Goal: Obtain resource: Download file/media

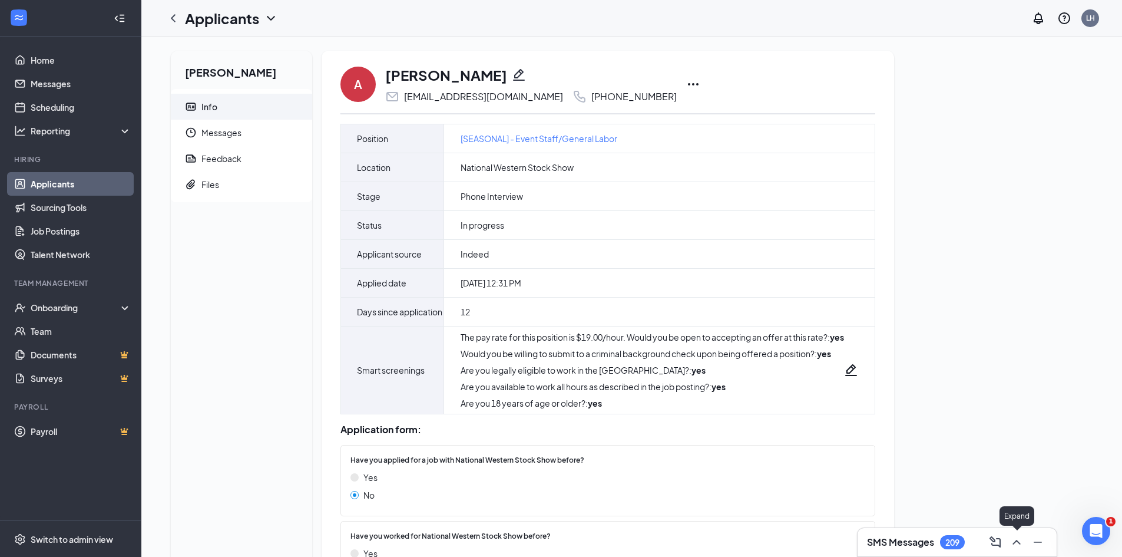
click at [1014, 544] on icon "ChevronUp" at bounding box center [1016, 542] width 14 height 14
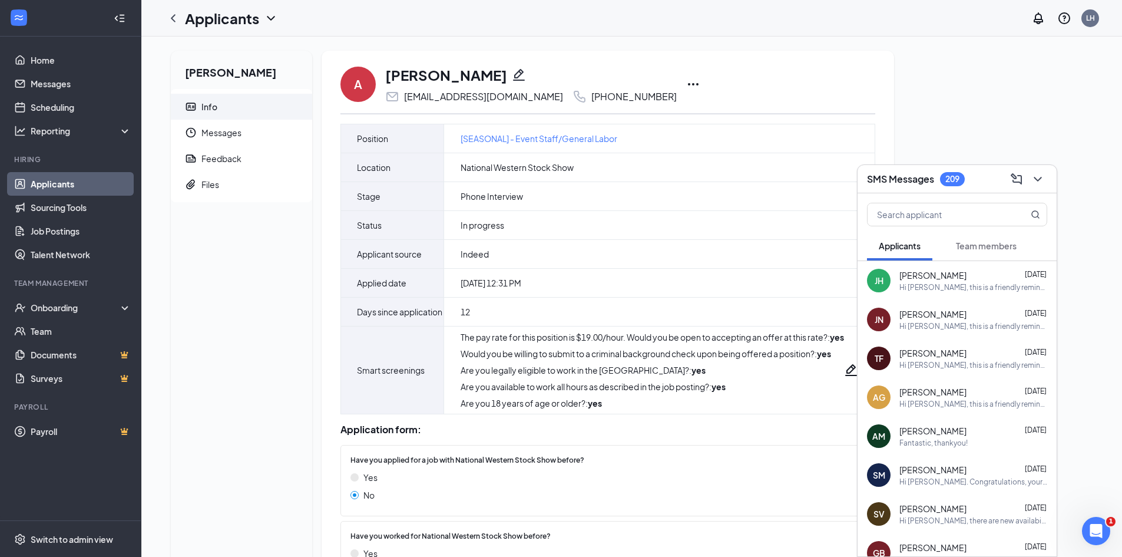
click at [1011, 124] on div "Angelo Casillas Info Messages Feedback Files A Angelo Casillas elcapone8808@gma…" at bounding box center [631, 336] width 941 height 570
click at [1041, 182] on icon "ChevronDown" at bounding box center [1038, 179] width 14 height 14
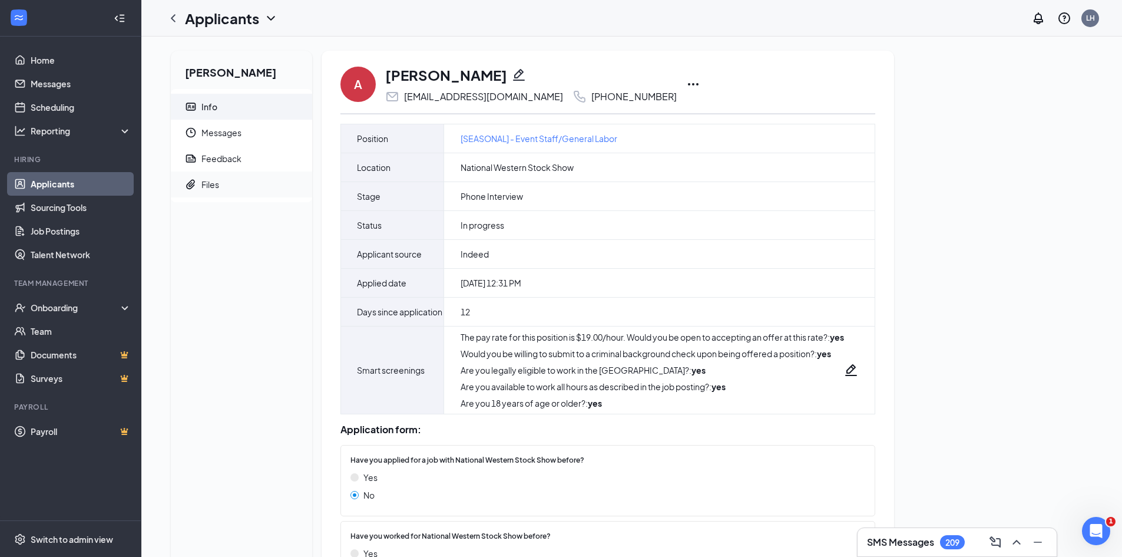
click at [217, 190] on span "Files" at bounding box center [251, 184] width 101 height 26
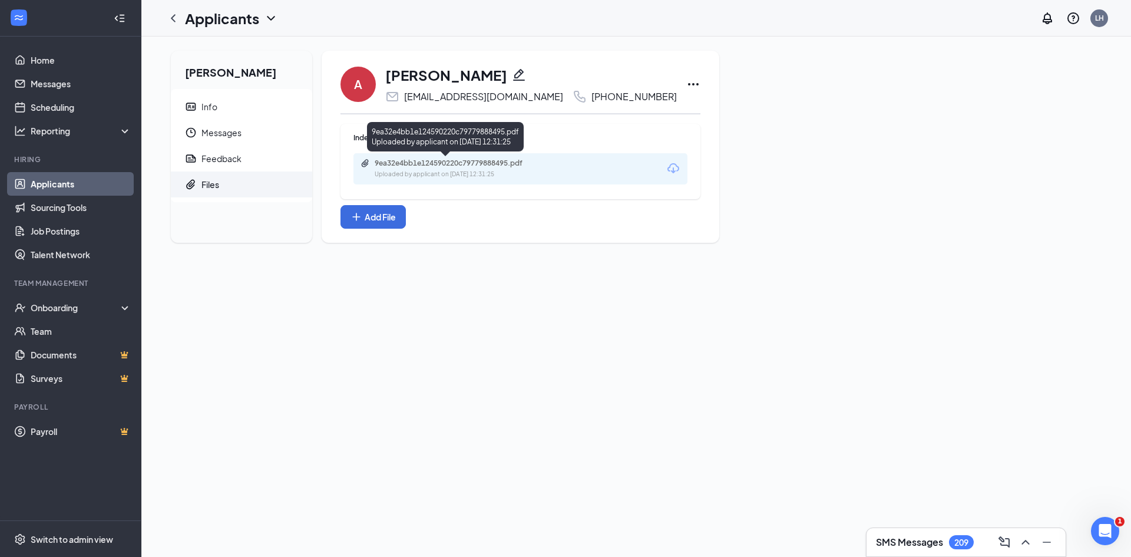
click at [477, 167] on div "9ea32e4bb1e124590220c79779888495.pdf" at bounding box center [457, 162] width 165 height 9
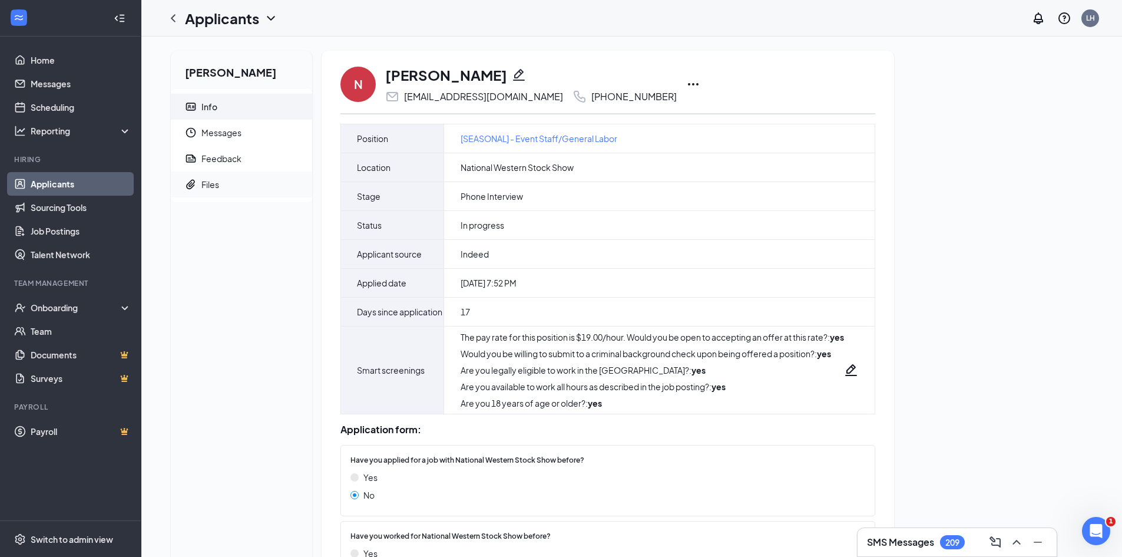
click at [209, 188] on div "Files" at bounding box center [210, 184] width 18 height 12
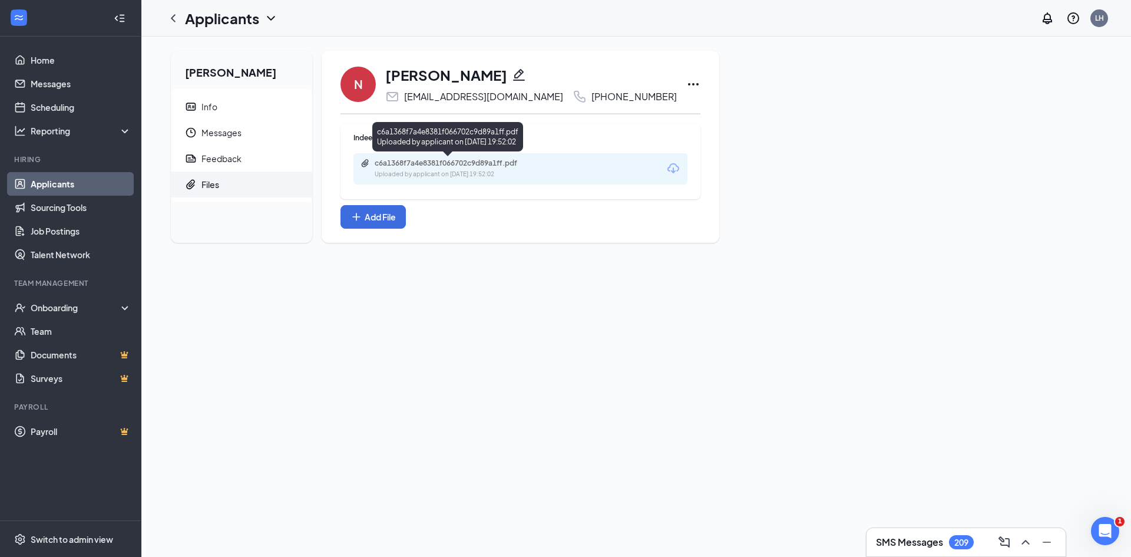
click at [418, 167] on div "c6a1368f7a4e8381f066702c9d89a1ff.pdf" at bounding box center [457, 162] width 165 height 9
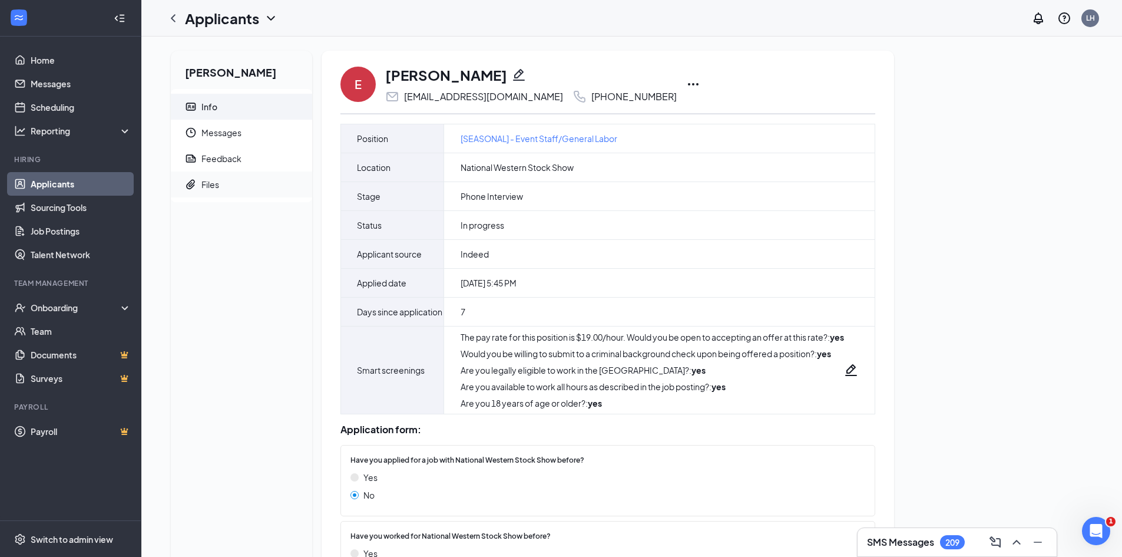
click at [216, 186] on div "Files" at bounding box center [210, 184] width 18 height 12
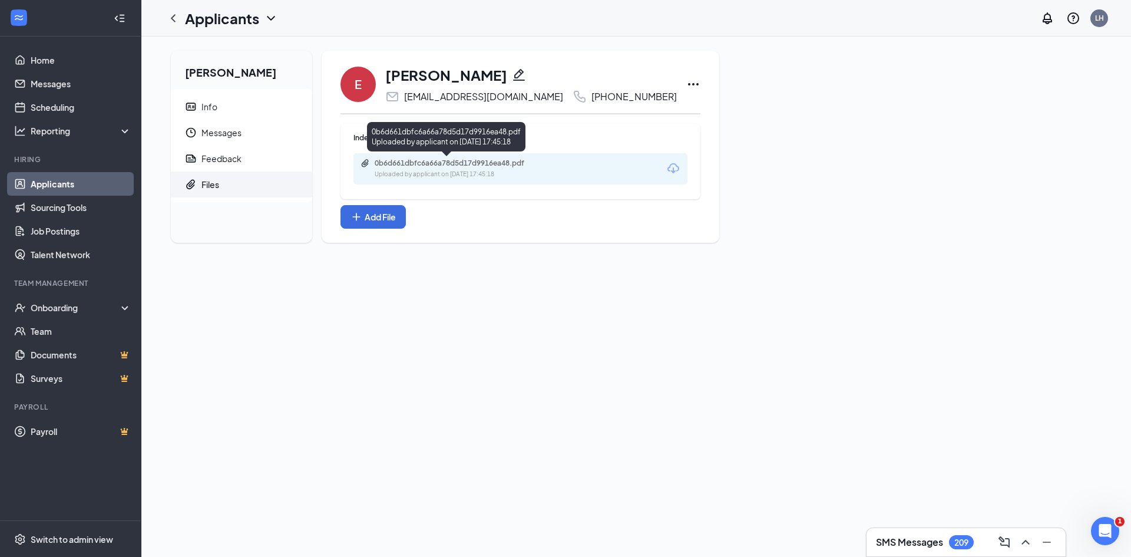
click at [479, 161] on div "0b6d661dbfc6a66a78d5d17d9916ea48.pdf" at bounding box center [457, 162] width 165 height 9
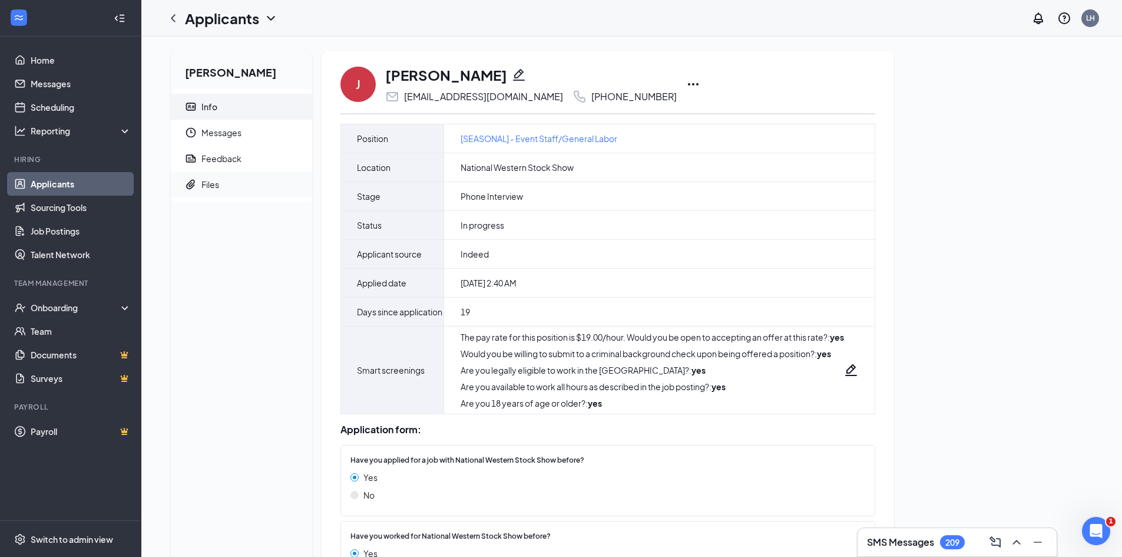
click at [210, 176] on span "Files" at bounding box center [251, 184] width 101 height 26
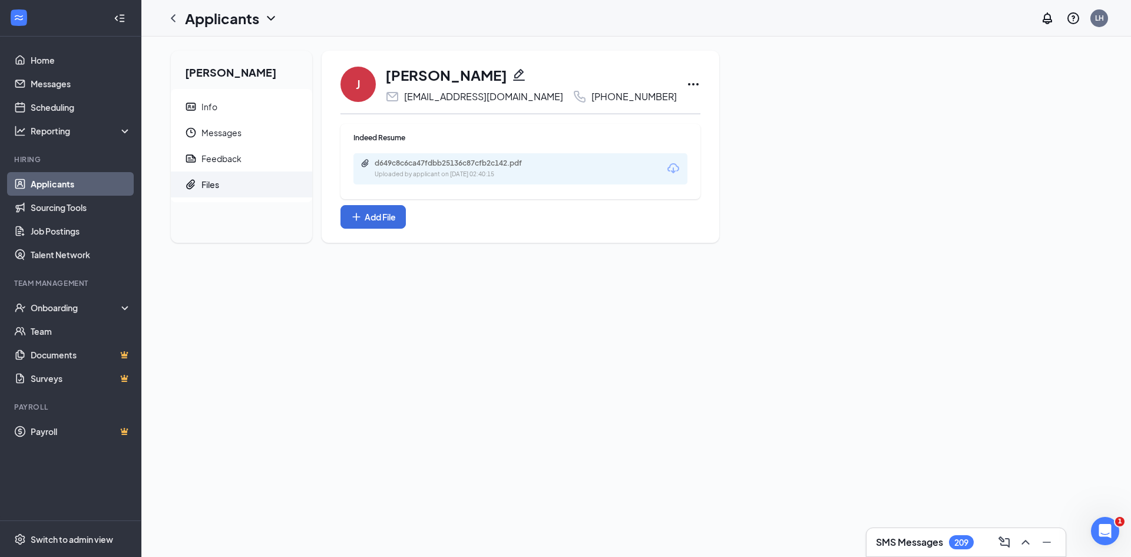
click at [541, 174] on div "Uploaded by applicant on Aug 28, 2025 at 02:40:15" at bounding box center [463, 174] width 177 height 9
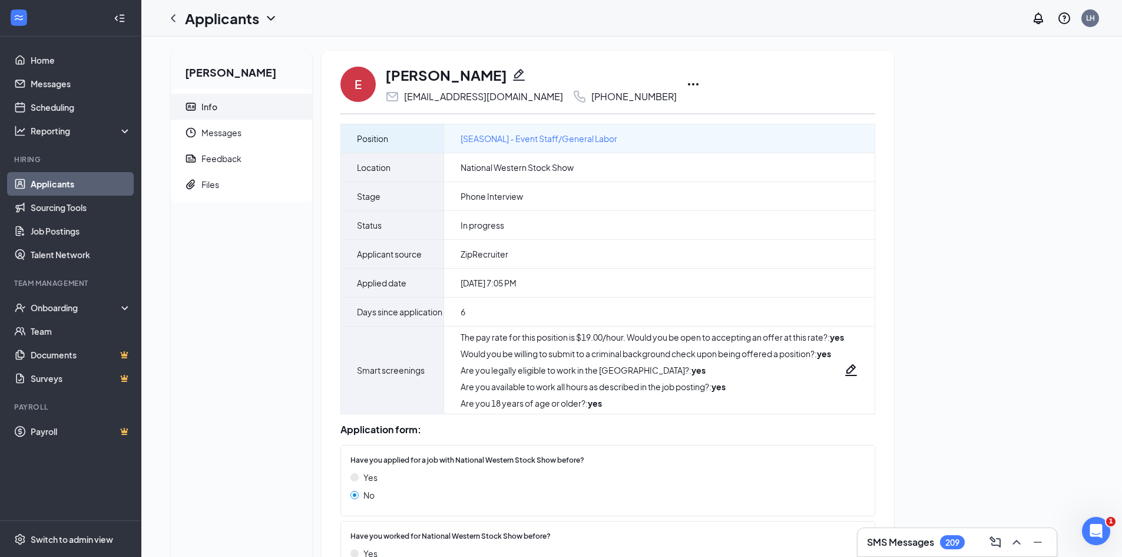
click at [534, 137] on span "[SEASONAL] - Event Staff/General Labor" at bounding box center [539, 138] width 157 height 13
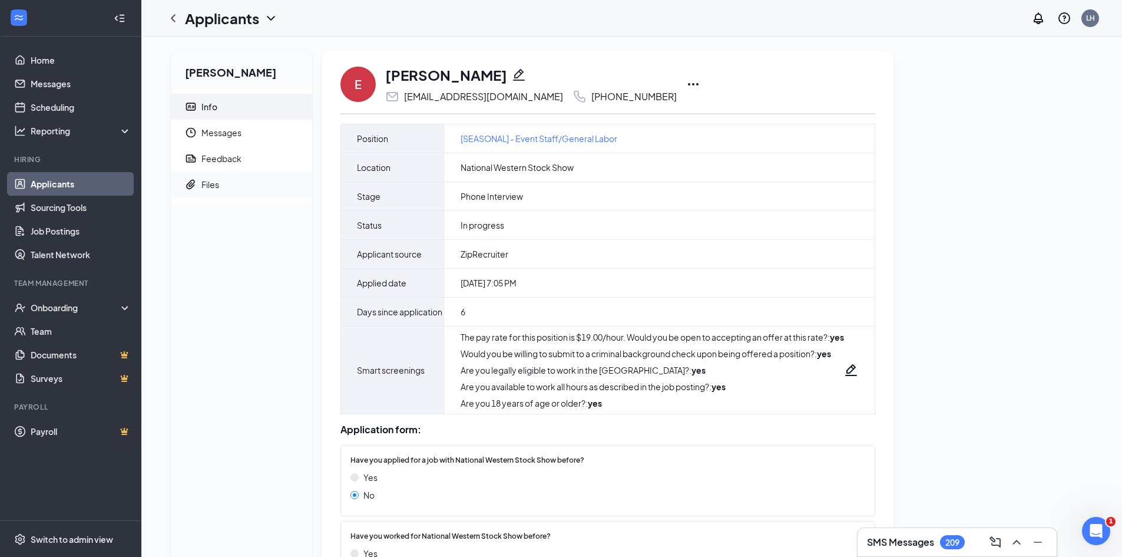
click at [214, 187] on div "Files" at bounding box center [210, 184] width 18 height 12
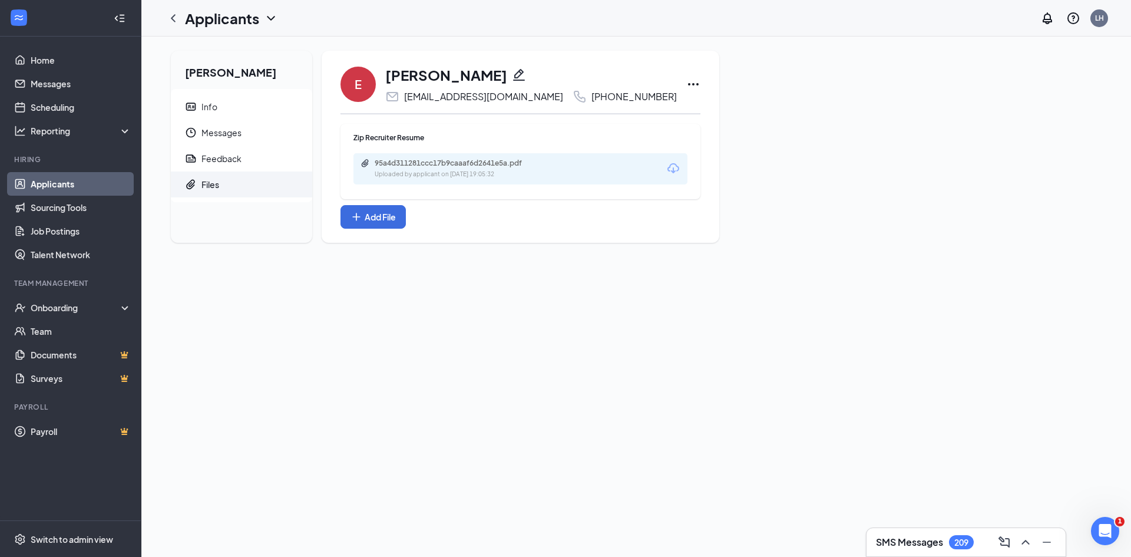
click at [428, 168] on div "95a4d311281ccc17b9caaaf6d2641e5a.pdf Uploaded by applicant on Sep 09, 2025 at 1…" at bounding box center [455, 168] width 191 height 21
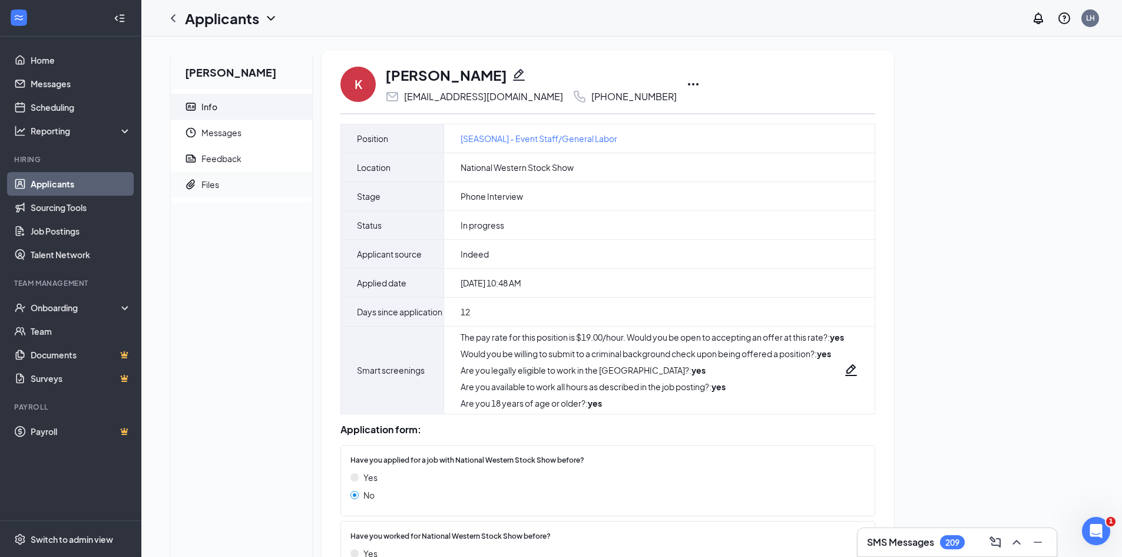
click at [213, 180] on div "Files" at bounding box center [210, 184] width 18 height 12
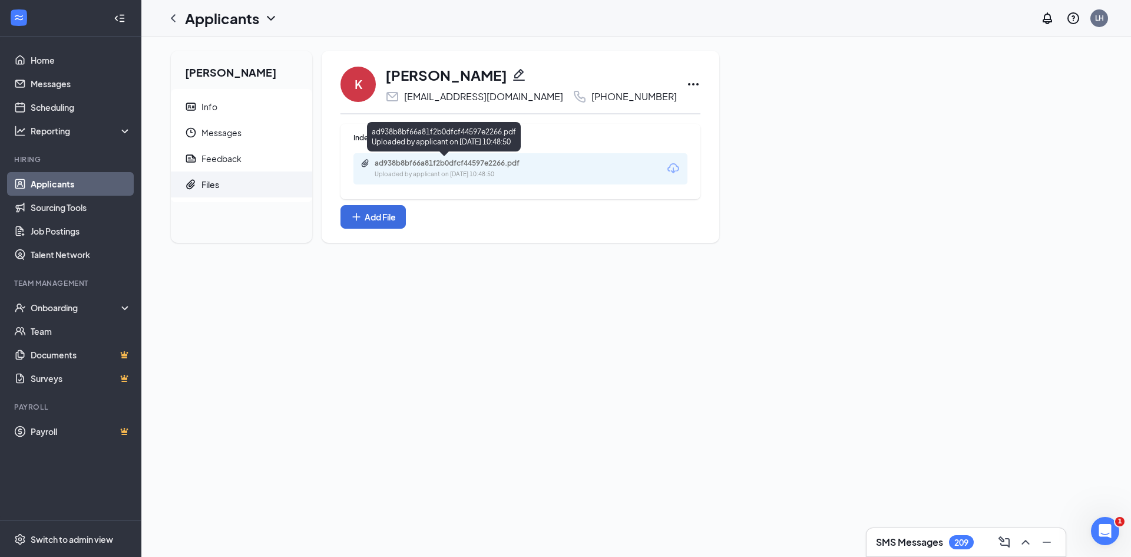
click at [500, 165] on div "ad938b8bf66a81f2b0dfcf44597e2266.pdf" at bounding box center [457, 162] width 165 height 9
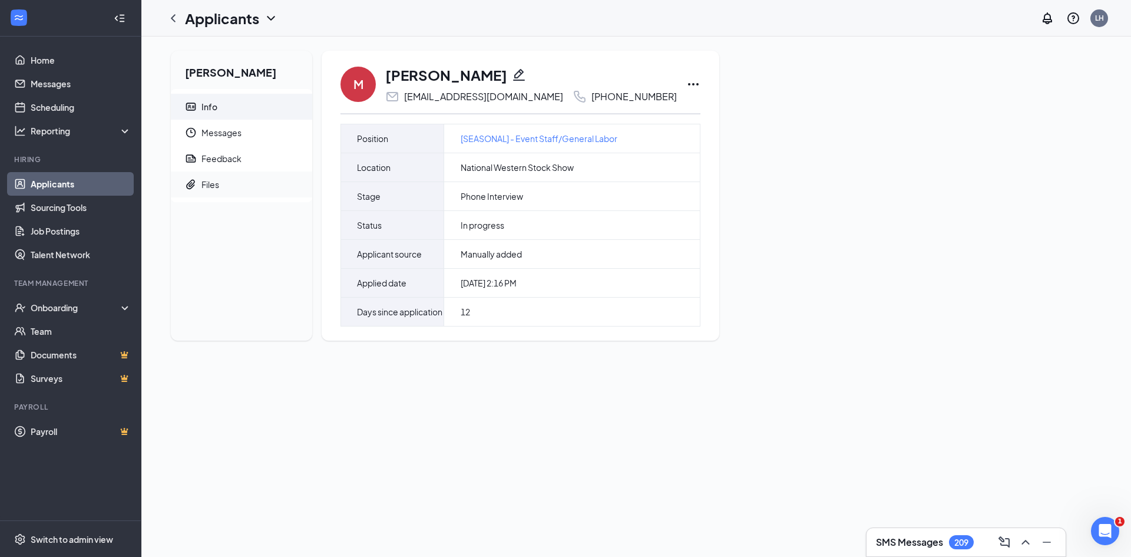
click at [229, 184] on span "Files" at bounding box center [251, 184] width 101 height 26
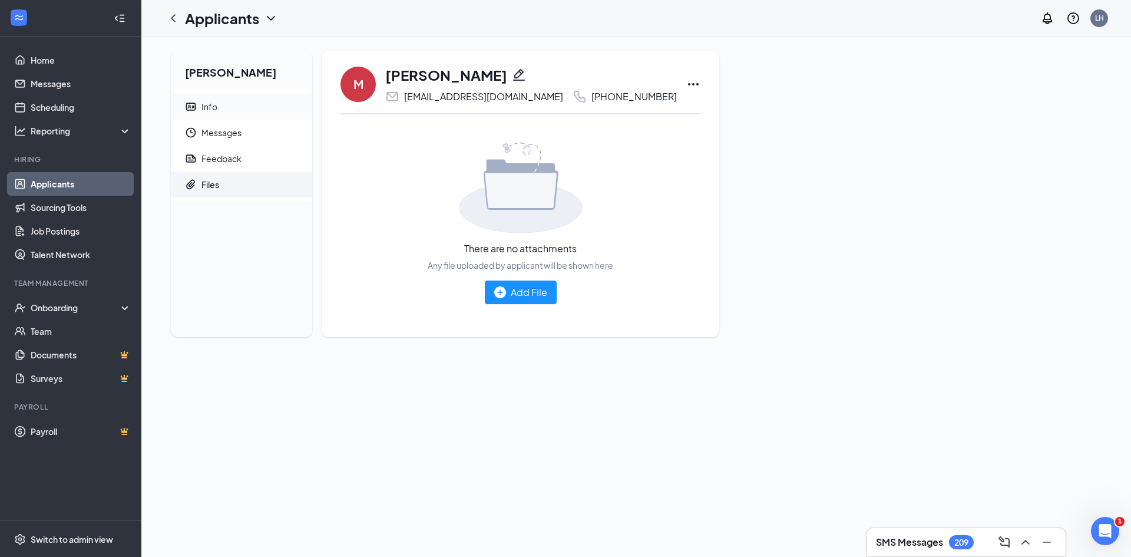
click at [228, 110] on span "Info" at bounding box center [251, 107] width 101 height 26
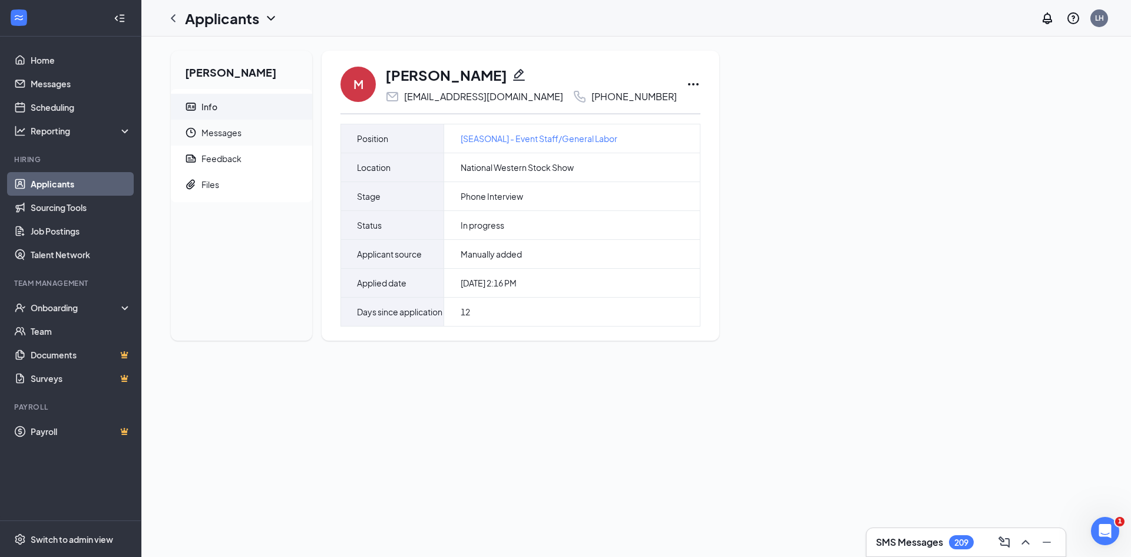
click at [247, 134] on span "Messages" at bounding box center [251, 133] width 101 height 26
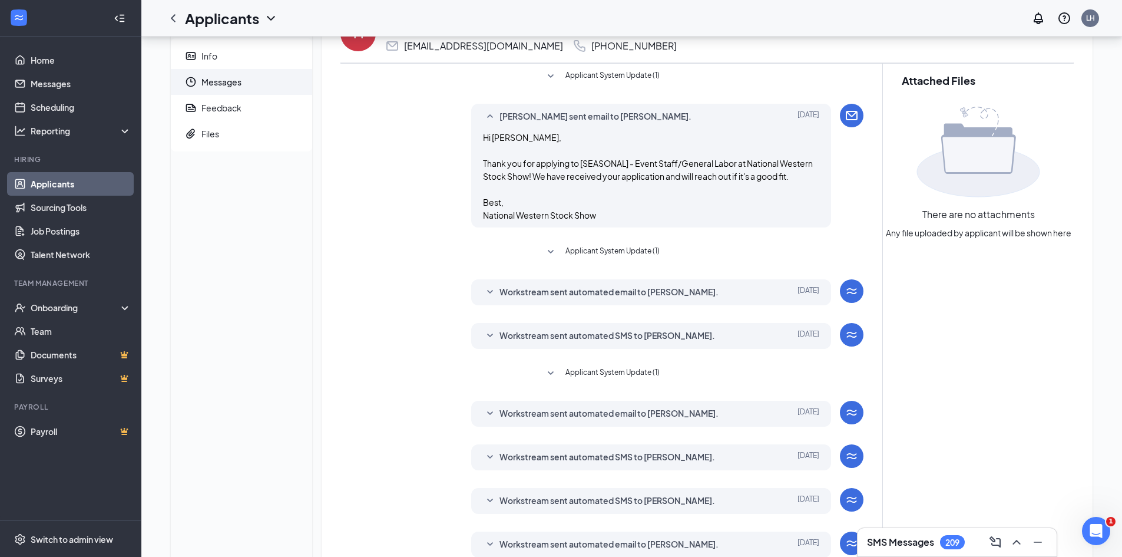
scroll to position [45, 0]
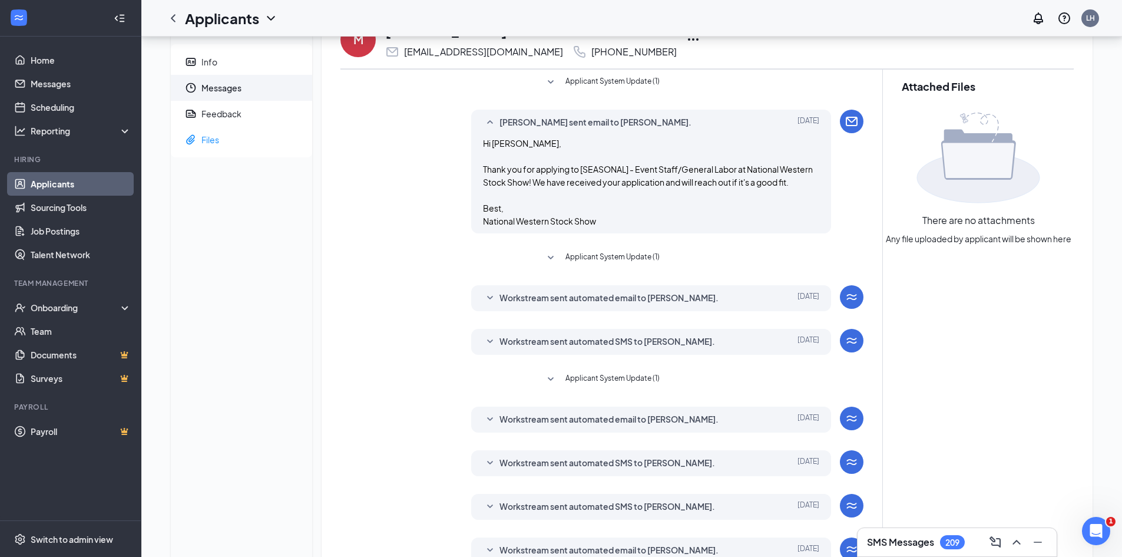
click at [212, 153] on ul "Info Messages Feedback Files" at bounding box center [241, 100] width 141 height 113
click at [211, 145] on span "Files" at bounding box center [251, 140] width 101 height 26
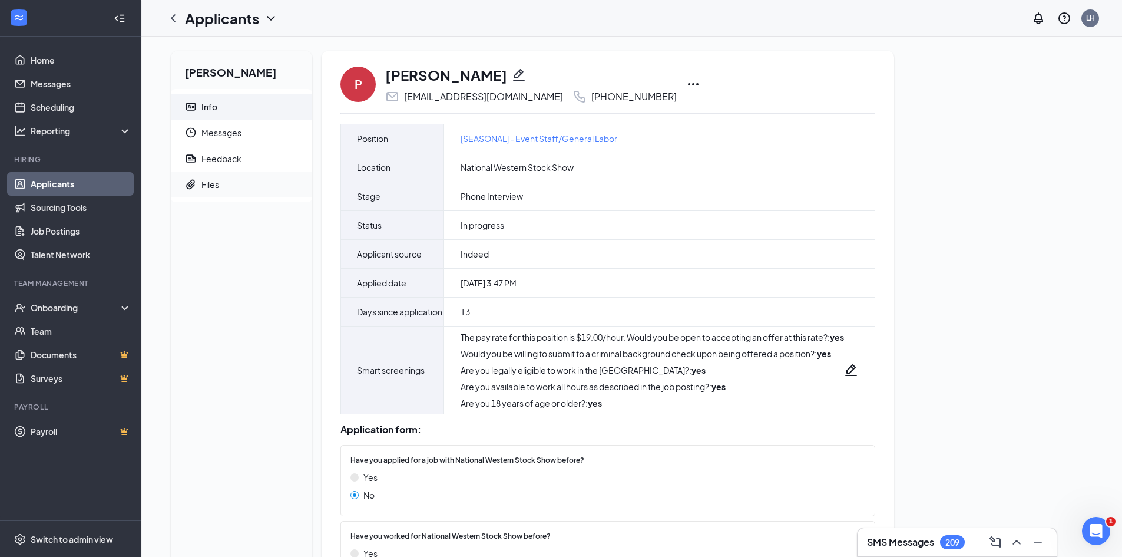
click at [208, 186] on div "Files" at bounding box center [210, 184] width 18 height 12
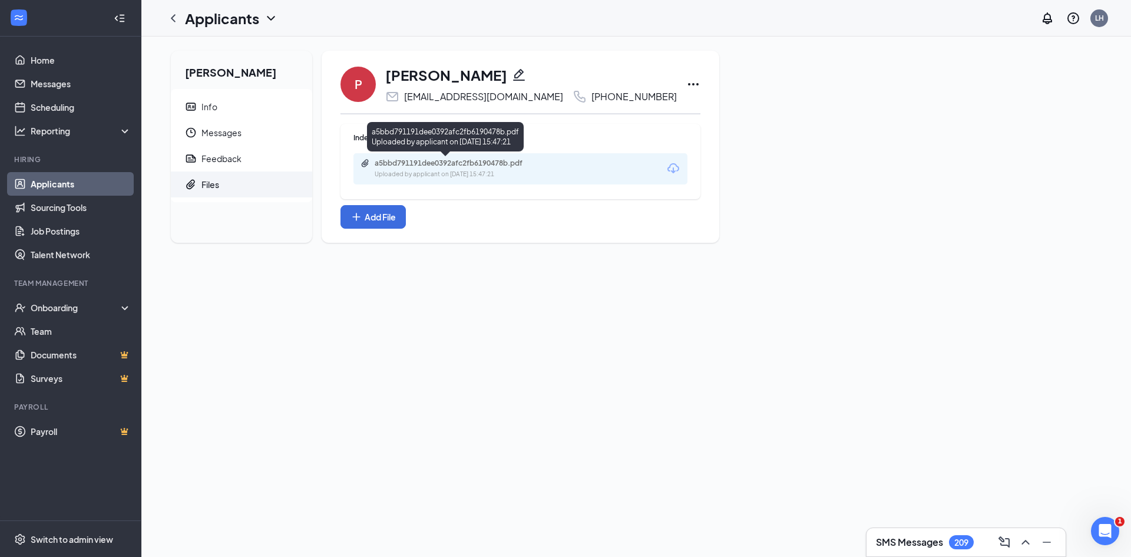
click at [402, 167] on div "a5bbd791191dee0392afc2fb6190478b.pdf" at bounding box center [457, 162] width 165 height 9
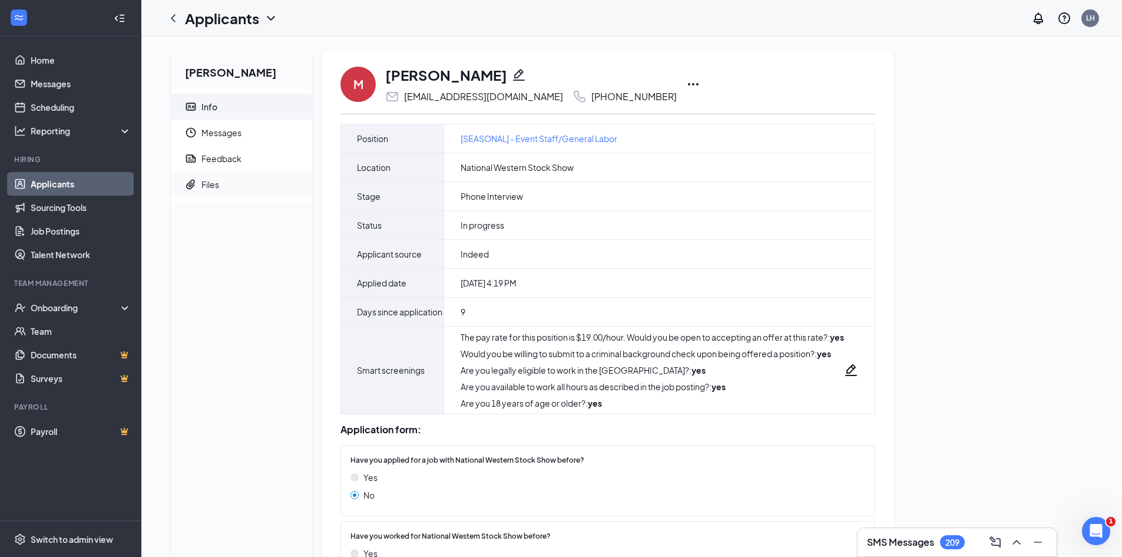
click at [213, 188] on div "Files" at bounding box center [210, 184] width 18 height 12
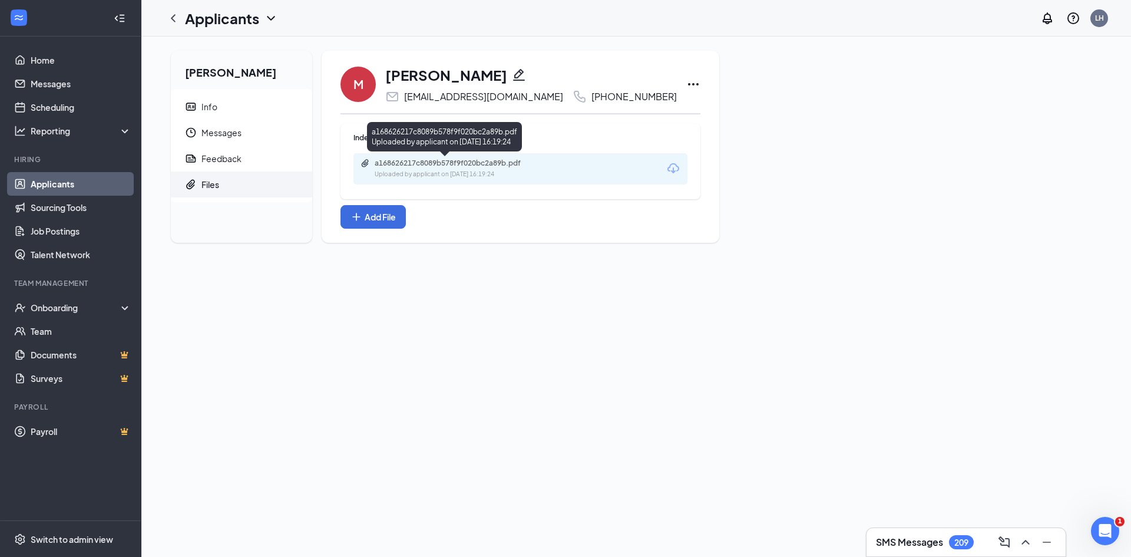
click at [498, 171] on div "Uploaded by applicant on Sep 07, 2025 at 16:19:24" at bounding box center [463, 174] width 177 height 9
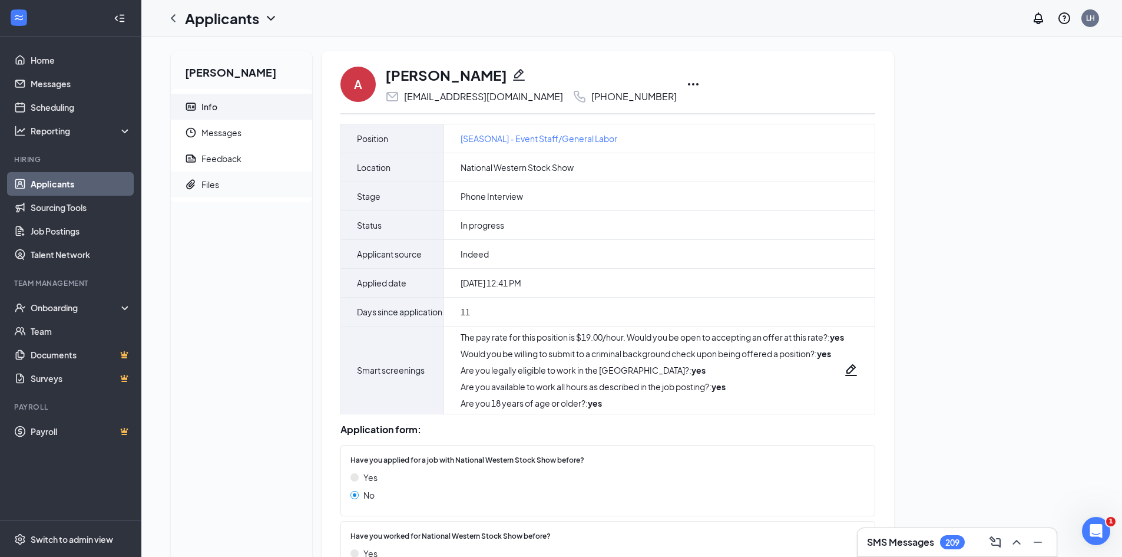
click at [233, 190] on span "Files" at bounding box center [251, 184] width 101 height 26
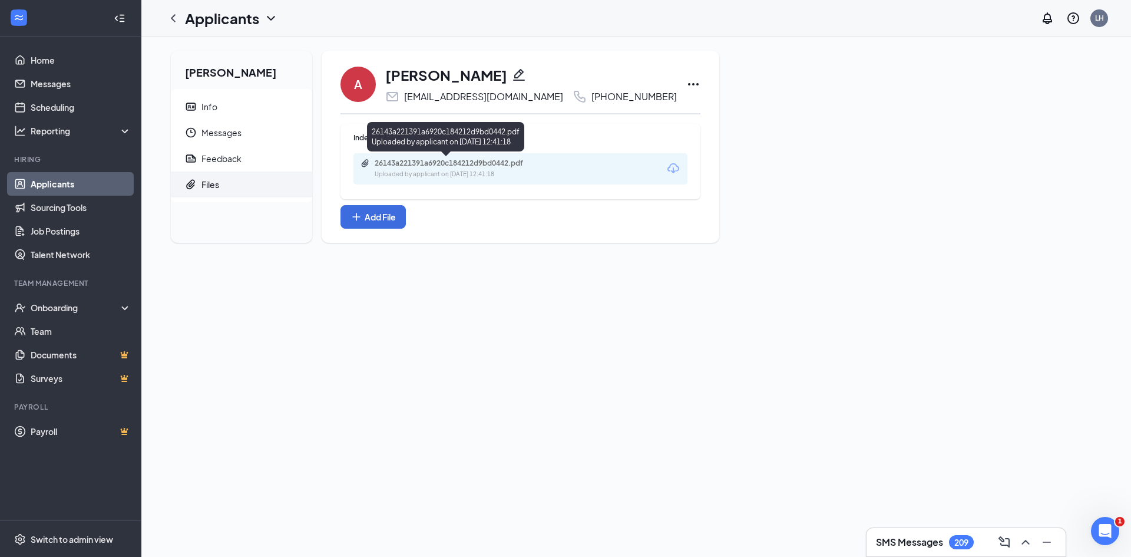
click at [499, 174] on div "Uploaded by applicant on Sep 05, 2025 at 12:41:18" at bounding box center [463, 174] width 177 height 9
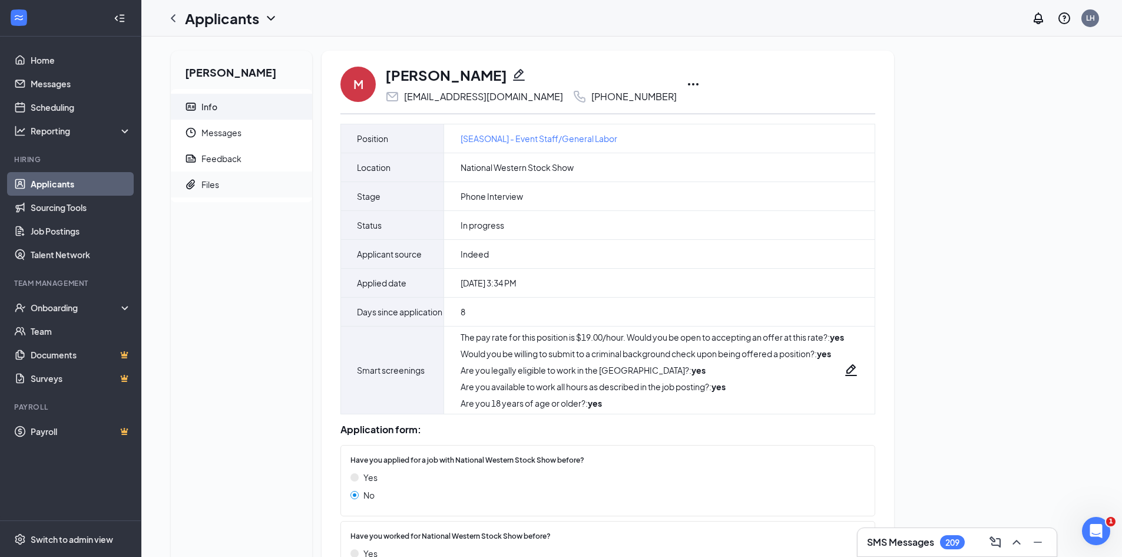
click at [227, 176] on span "Files" at bounding box center [251, 184] width 101 height 26
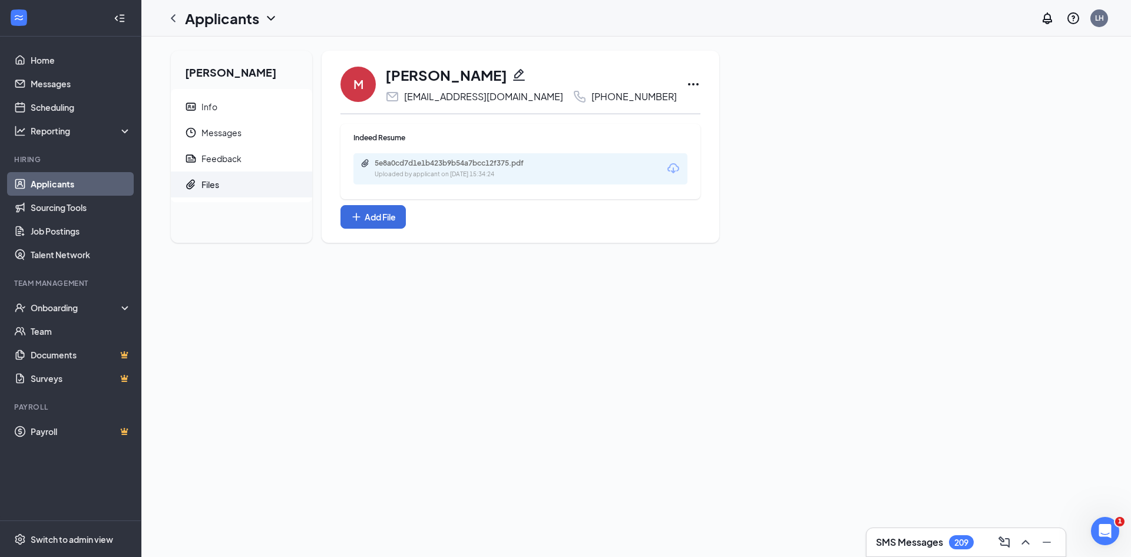
click at [465, 183] on div "5e8a0cd7d1e1b423b9b54a7bcc12f375.pdf Uploaded by applicant on [DATE] 15:34:24" at bounding box center [520, 168] width 334 height 31
click at [465, 168] on div "5e8a0cd7d1e1b423b9b54a7bcc12f375.pdf Uploaded by applicant on [DATE] 15:34:24" at bounding box center [455, 168] width 191 height 21
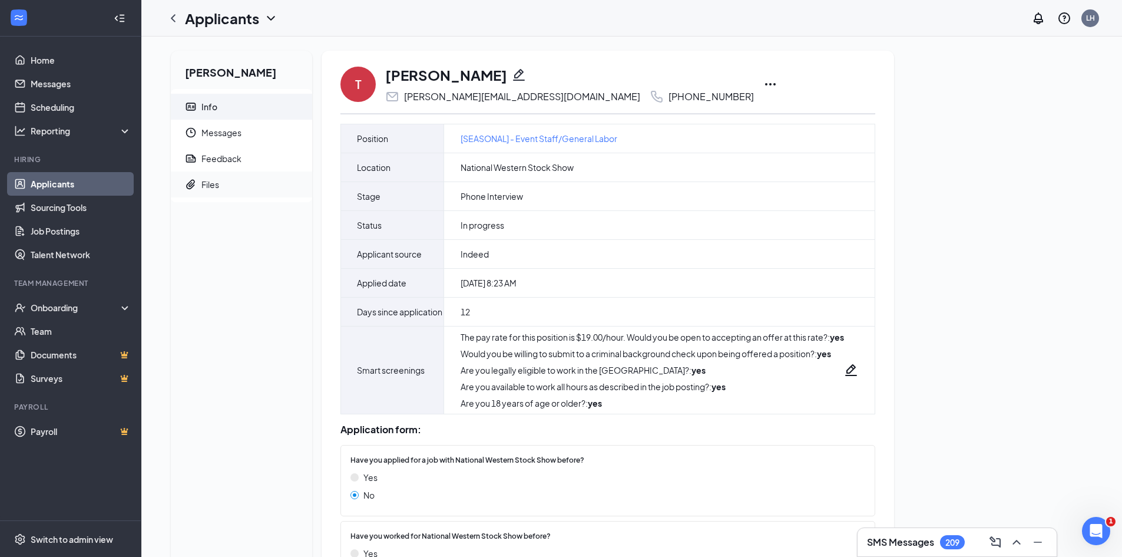
click at [225, 194] on span "Files" at bounding box center [251, 184] width 101 height 26
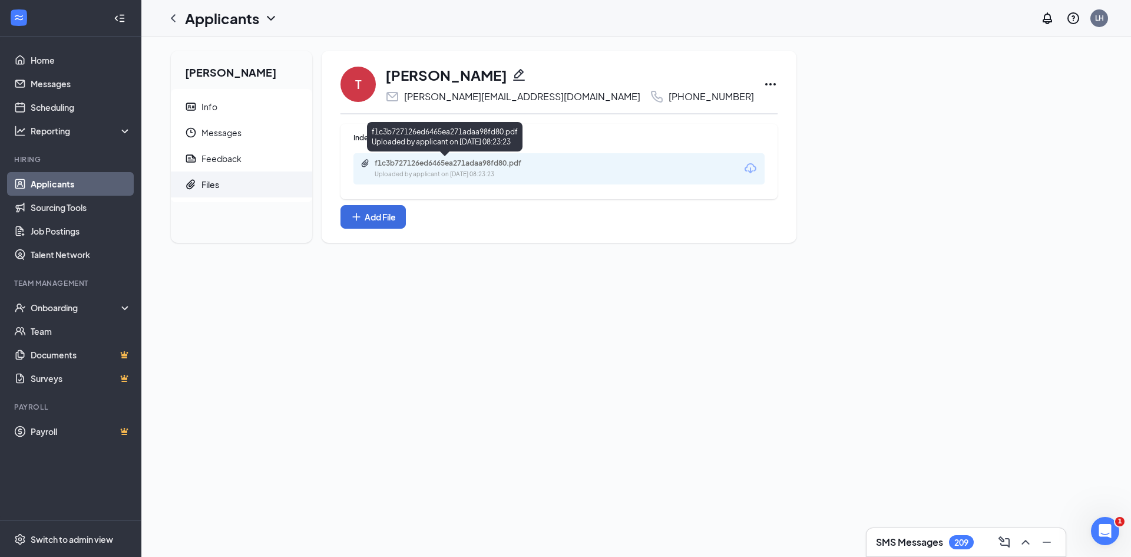
click at [472, 159] on div "f1c3b727126ed6465ea271adaa98fd80.pdf" at bounding box center [457, 162] width 165 height 9
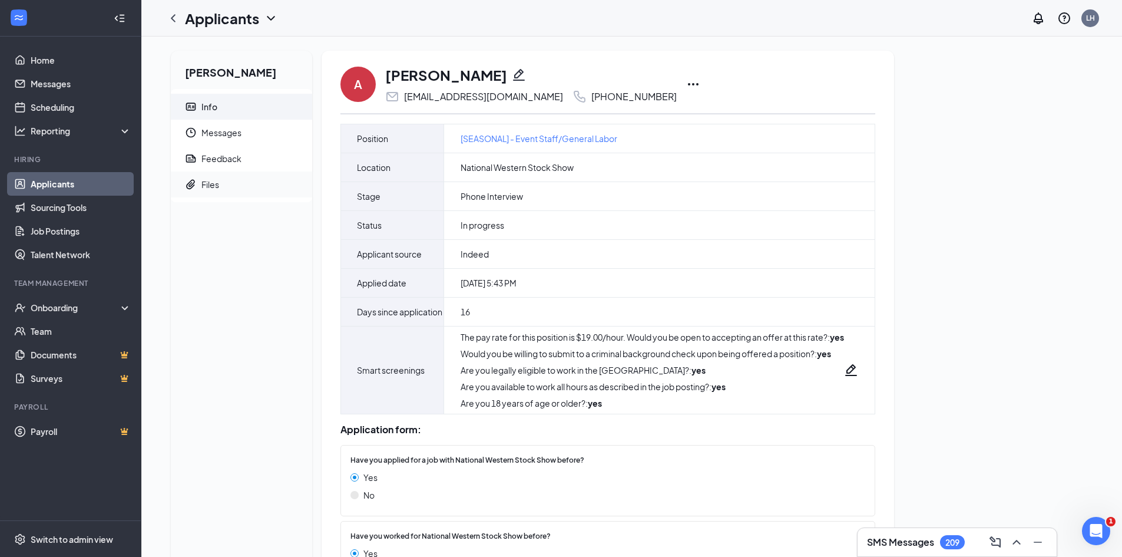
click at [227, 180] on span "Files" at bounding box center [251, 184] width 101 height 26
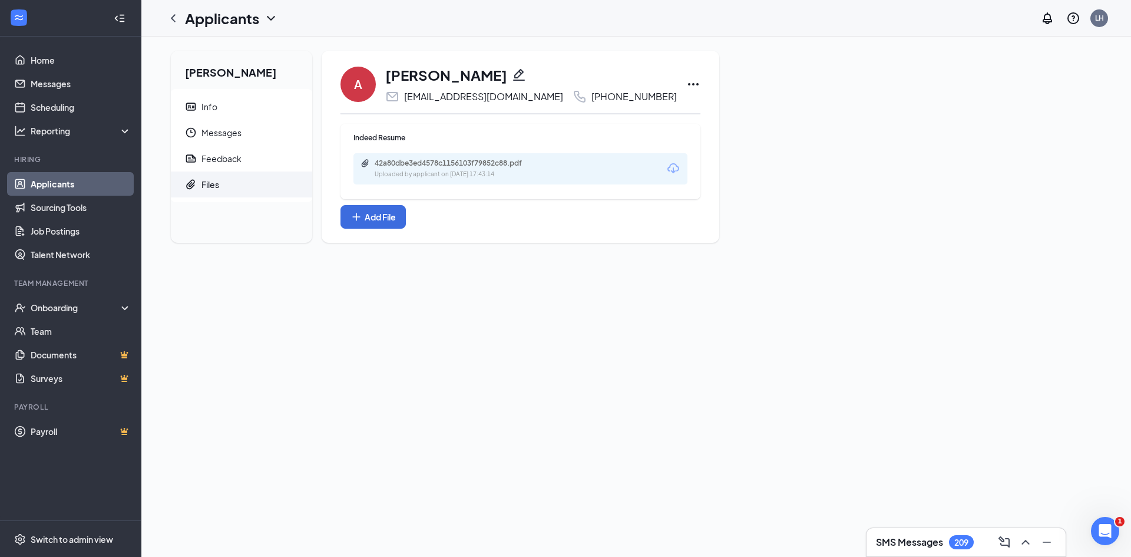
click at [530, 171] on div "Uploaded by applicant on [DATE] 17:43:14" at bounding box center [463, 174] width 177 height 9
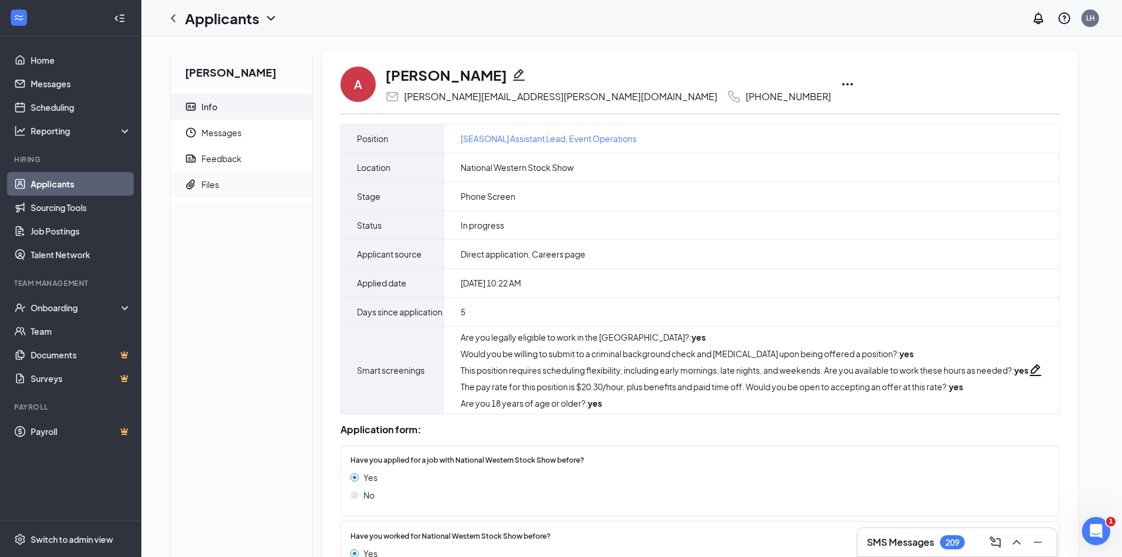
click at [206, 182] on div "Files" at bounding box center [210, 184] width 18 height 12
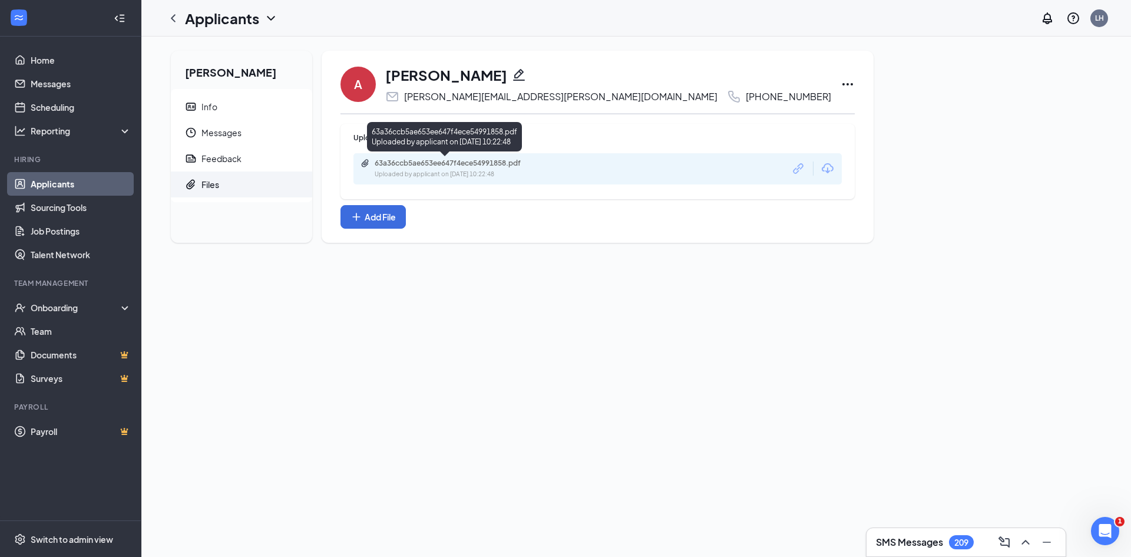
click at [432, 173] on div "Uploaded by applicant on [DATE] 10:22:48" at bounding box center [463, 174] width 177 height 9
